Goal: Task Accomplishment & Management: Manage account settings

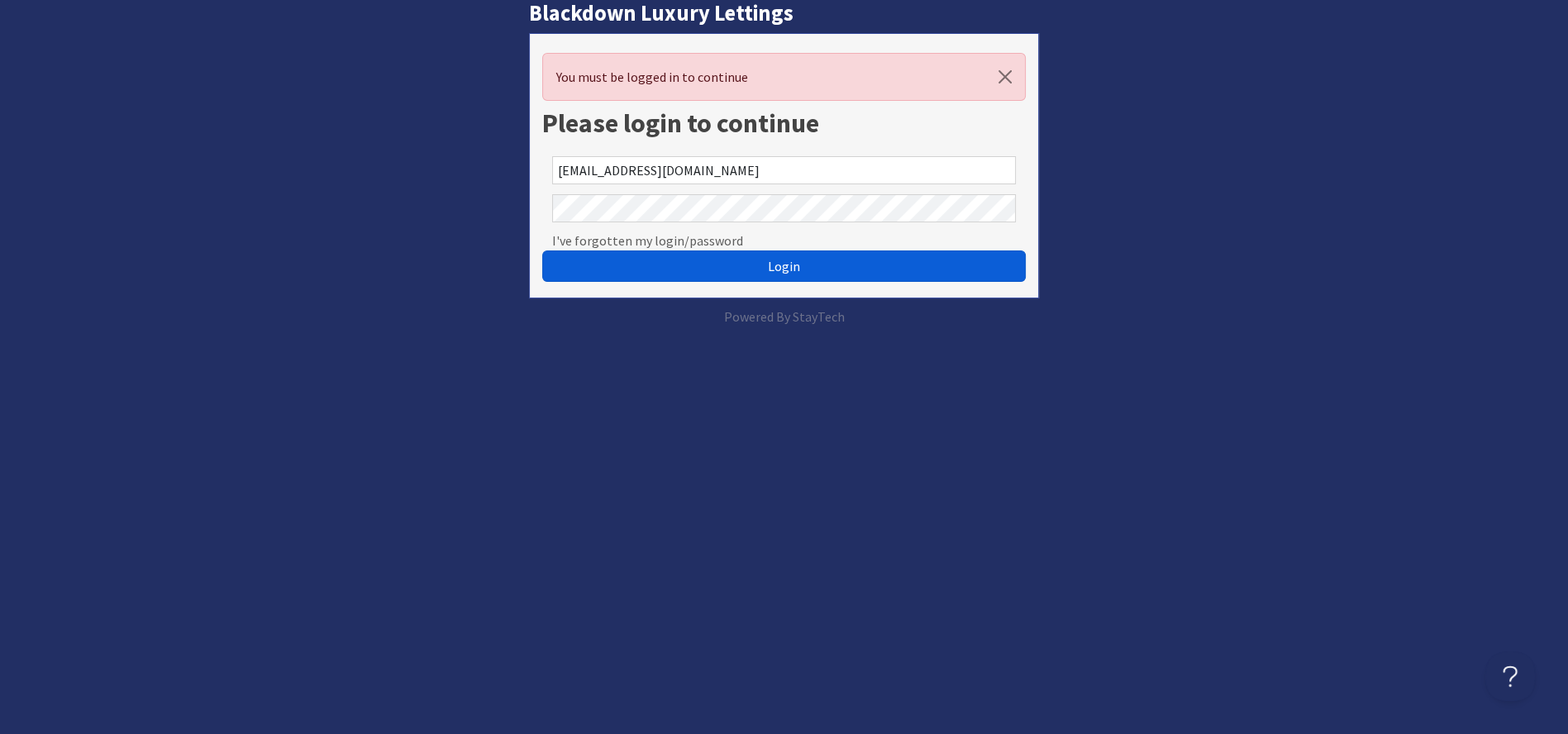
click at [782, 257] on span "Login" at bounding box center [784, 266] width 32 height 16
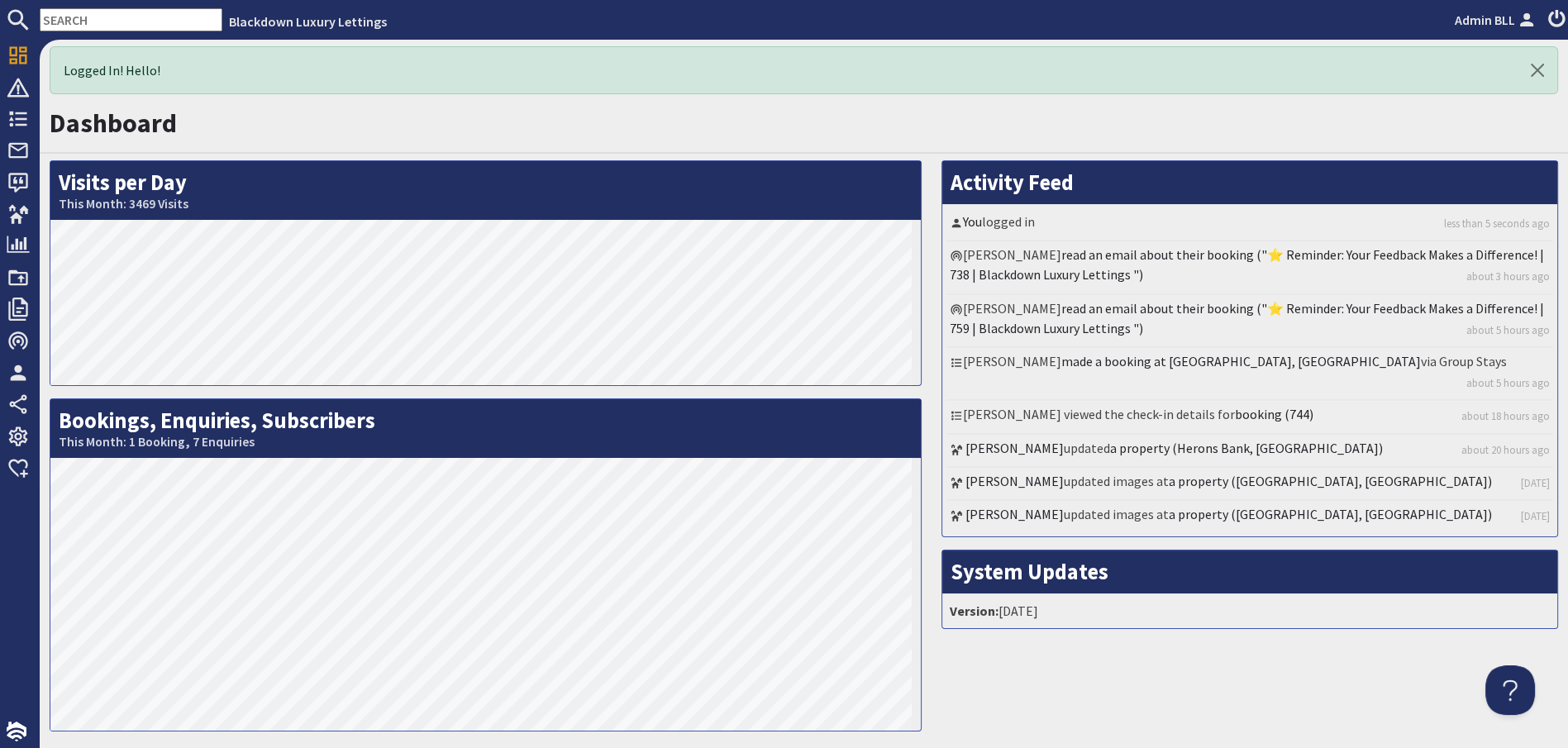
click at [98, 23] on input "text" at bounding box center [131, 20] width 182 height 23
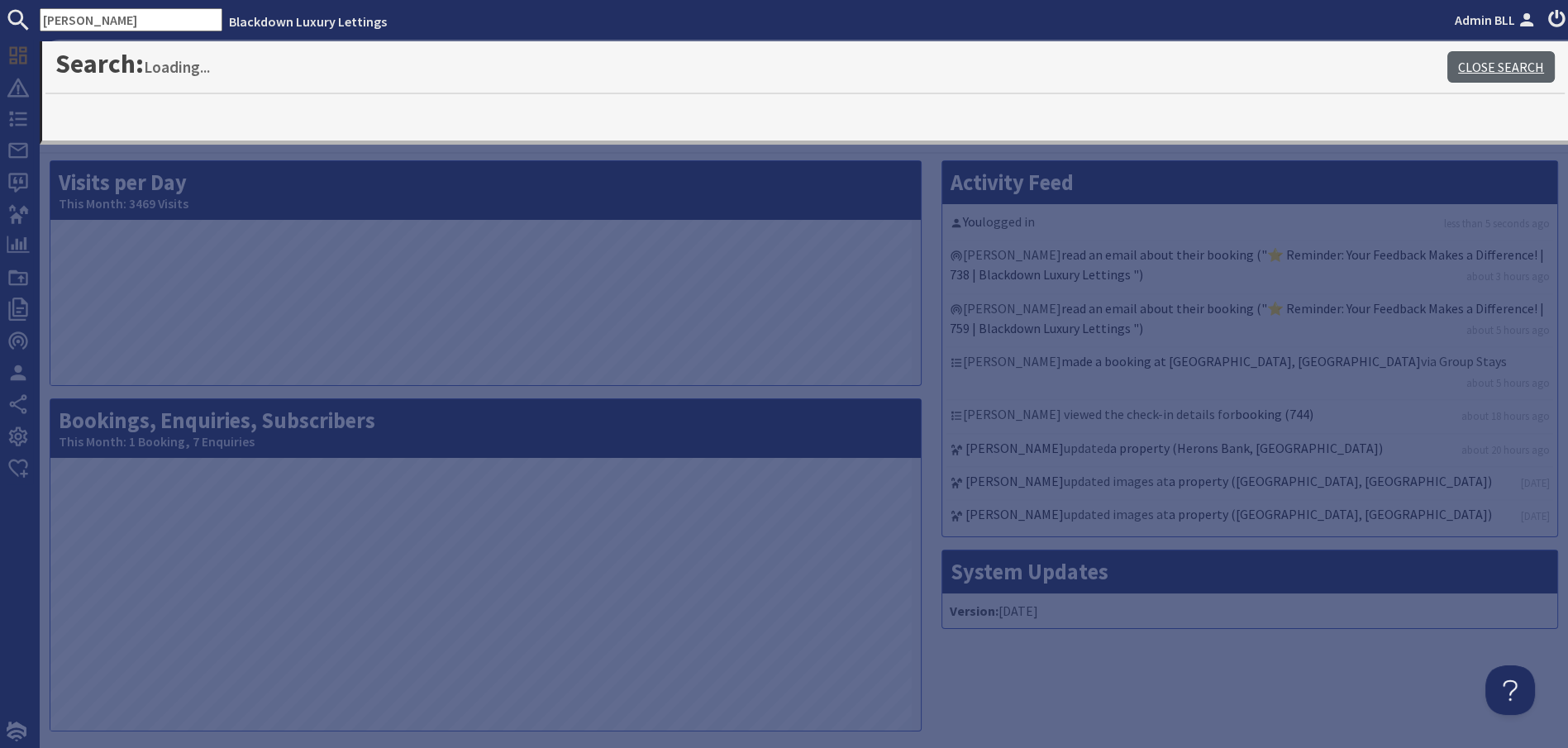
type input "[PERSON_NAME]"
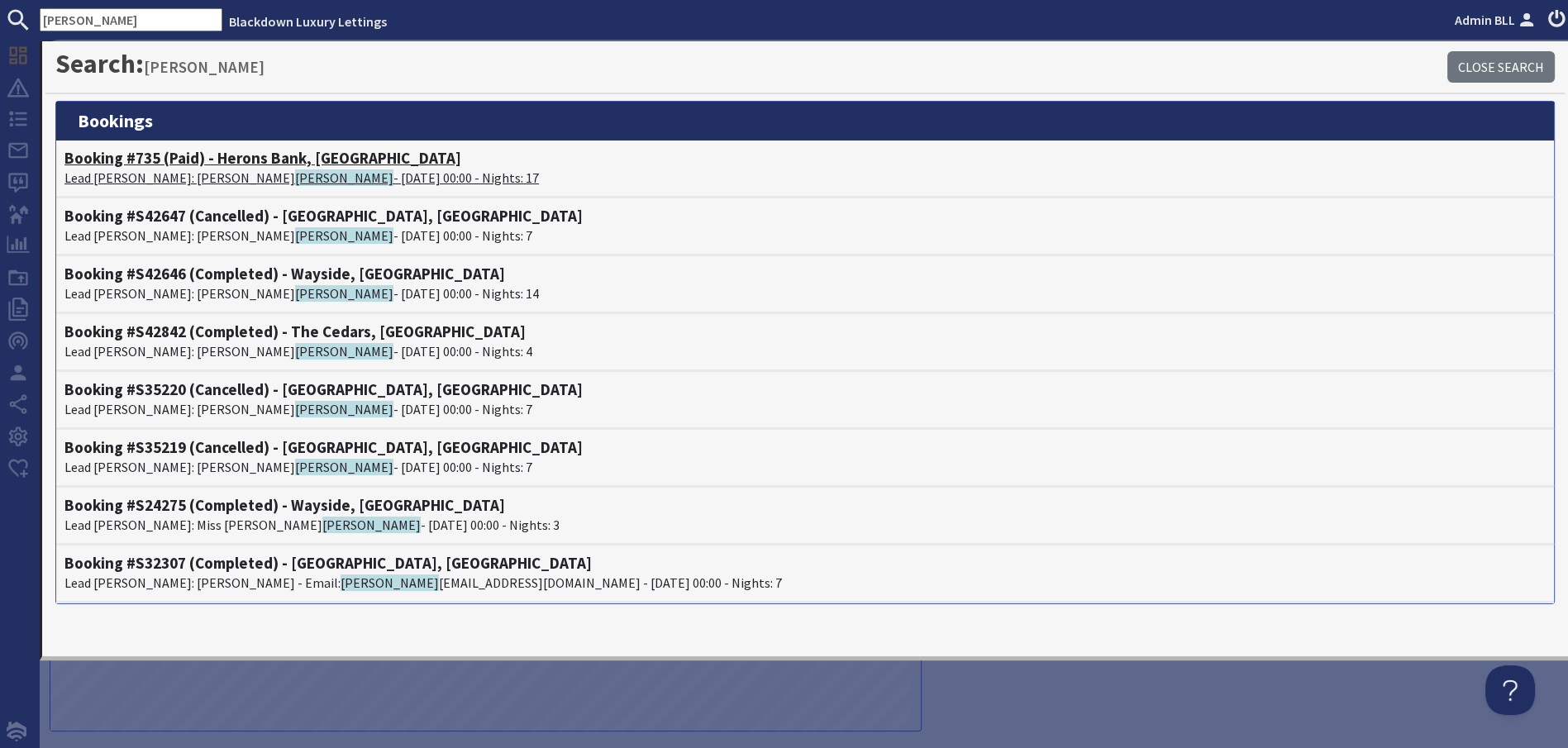
click at [358, 148] on h4 "Booking #735 (Paid) - Herons Bank, [GEOGRAPHIC_DATA]" at bounding box center [805, 157] width 1481 height 19
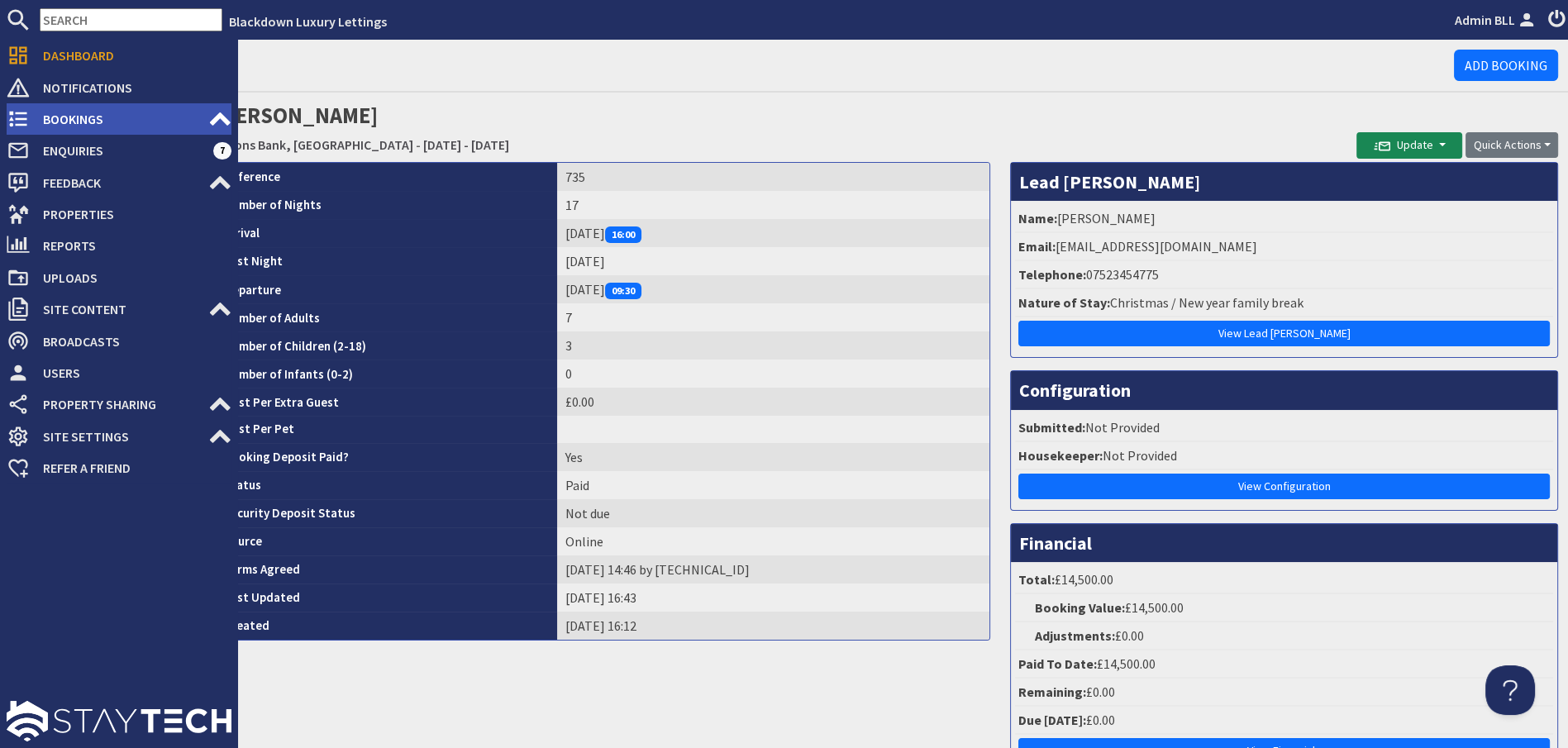
click at [68, 125] on span "Bookings" at bounding box center [119, 119] width 179 height 27
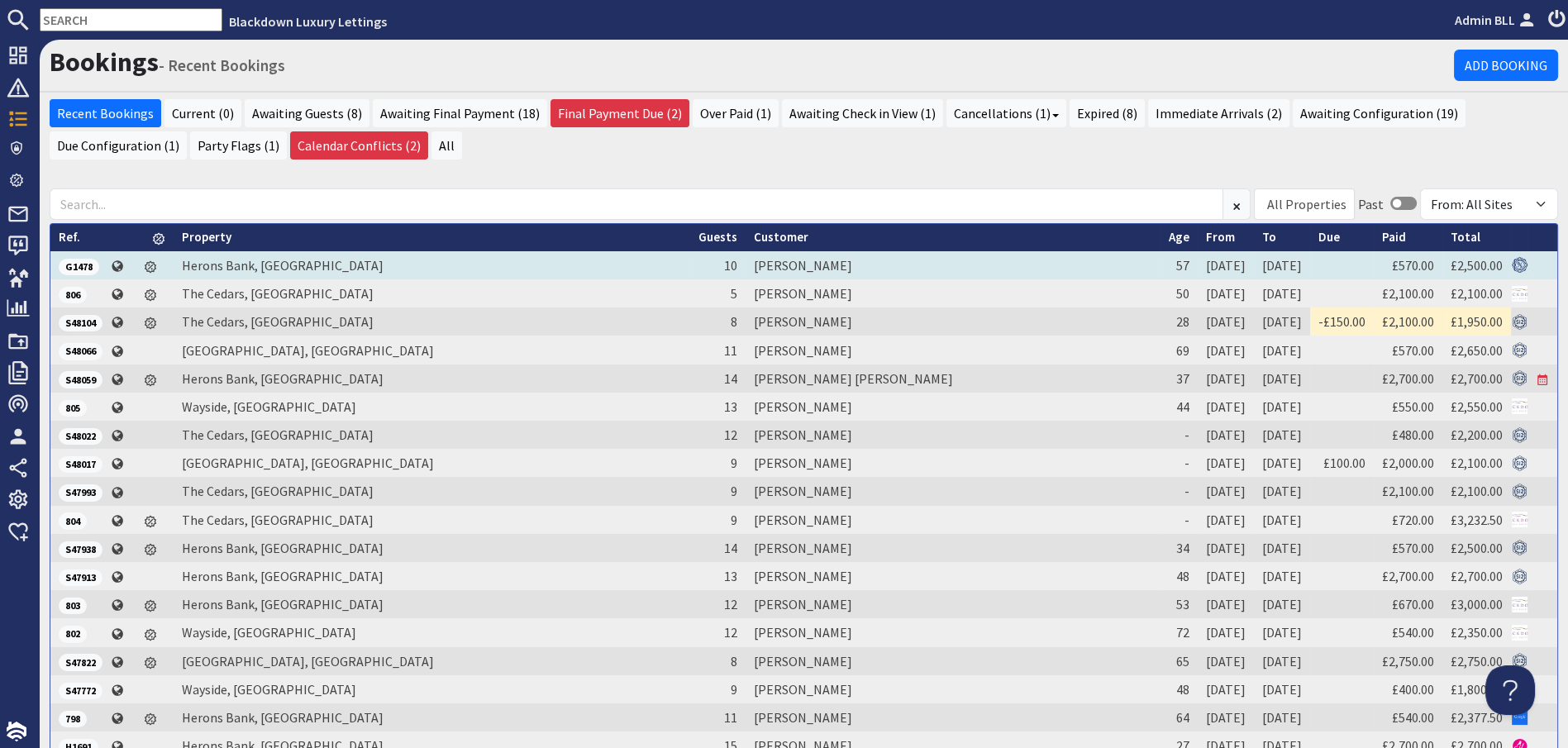
click at [746, 262] on td "[PERSON_NAME]" at bounding box center [953, 265] width 415 height 28
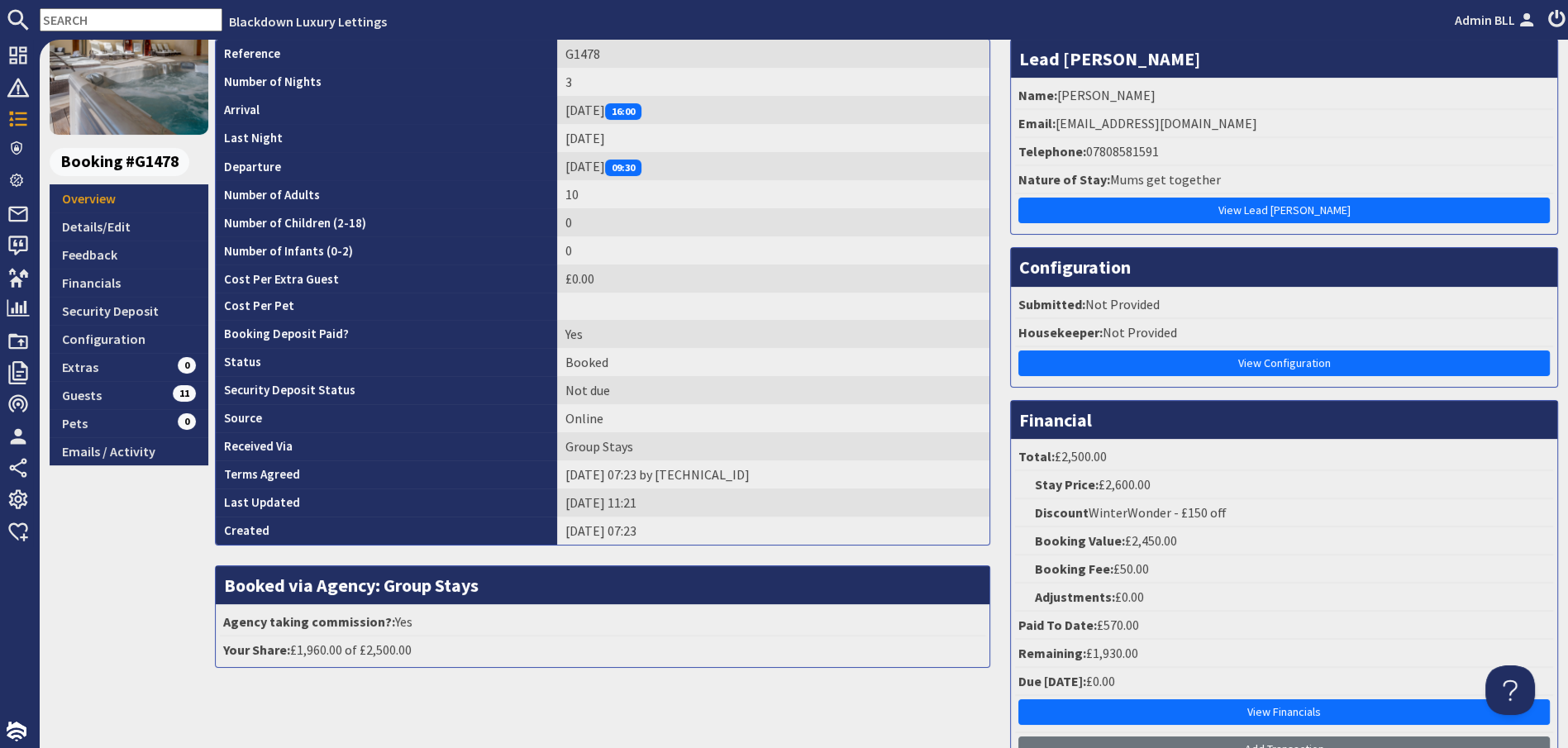
scroll to position [275, 0]
